Goal: Task Accomplishment & Management: Use online tool/utility

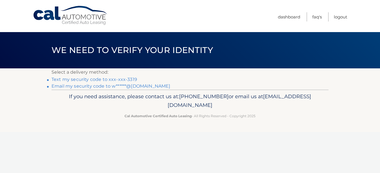
click at [95, 78] on link "Text my security code to xxx-xxx-3319" at bounding box center [94, 79] width 86 height 5
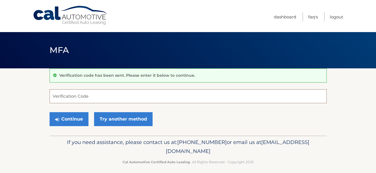
click at [67, 93] on input "Verification Code" at bounding box center [187, 96] width 277 height 14
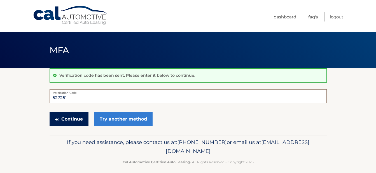
type input "527251"
click at [76, 115] on button "Continue" at bounding box center [68, 119] width 39 height 14
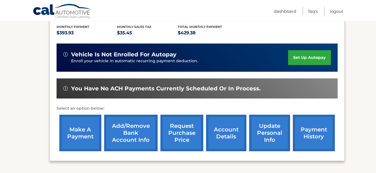
scroll to position [119, 0]
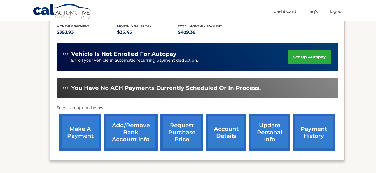
click at [82, 131] on link "make a payment" at bounding box center [80, 132] width 42 height 37
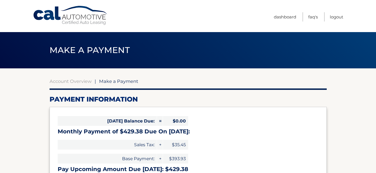
select select "ZjQ1NDA3OTItOTc2OS00YTI4LWJjMTAtNDRmMDU5Y2ZkY2Fi"
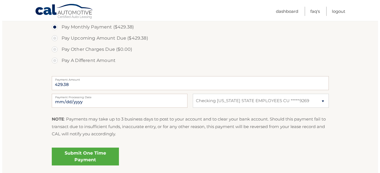
scroll to position [189, 0]
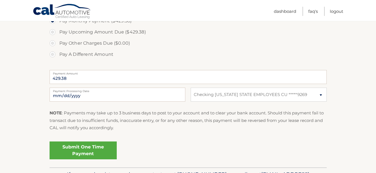
click at [86, 150] on link "Submit One Time Payment" at bounding box center [82, 151] width 67 height 18
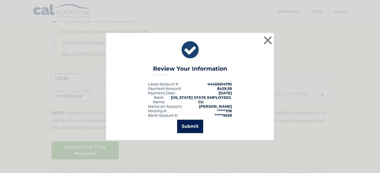
click at [188, 124] on button "Submit" at bounding box center [190, 126] width 26 height 13
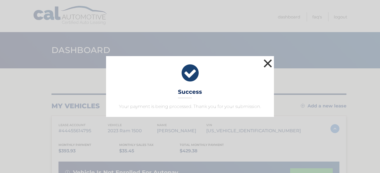
click at [267, 61] on button "×" at bounding box center [267, 63] width 11 height 11
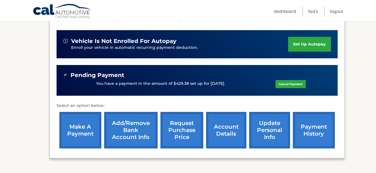
scroll to position [136, 0]
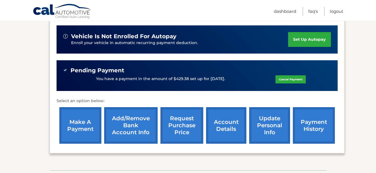
click at [179, 119] on link "request purchase price" at bounding box center [181, 125] width 43 height 37
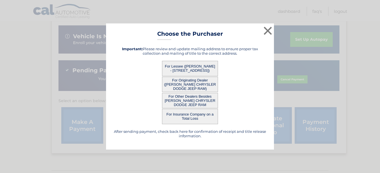
click at [190, 72] on button "For Lessee ([PERSON_NAME] - [STREET_ADDRESS])" at bounding box center [190, 68] width 56 height 15
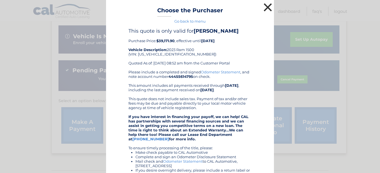
click at [265, 6] on button "×" at bounding box center [267, 7] width 11 height 11
